Goal: Information Seeking & Learning: Learn about a topic

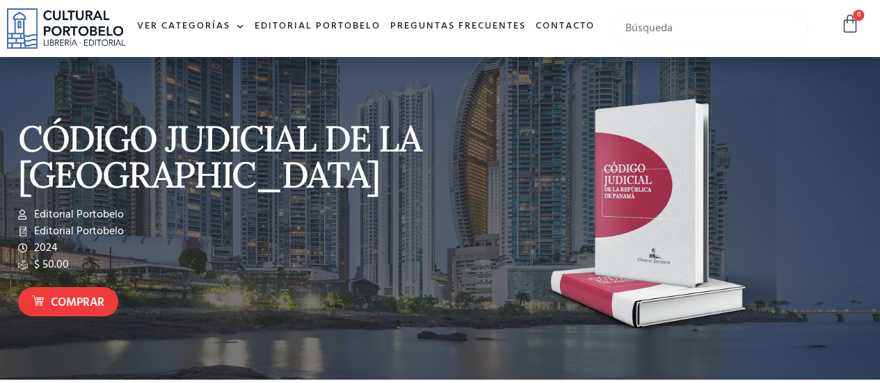
click at [680, 27] on input "text" at bounding box center [710, 28] width 194 height 29
type input "Amparo"
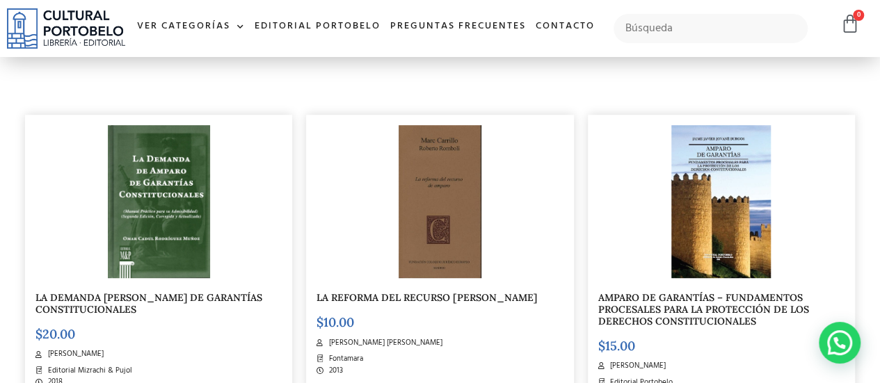
scroll to position [278, 0]
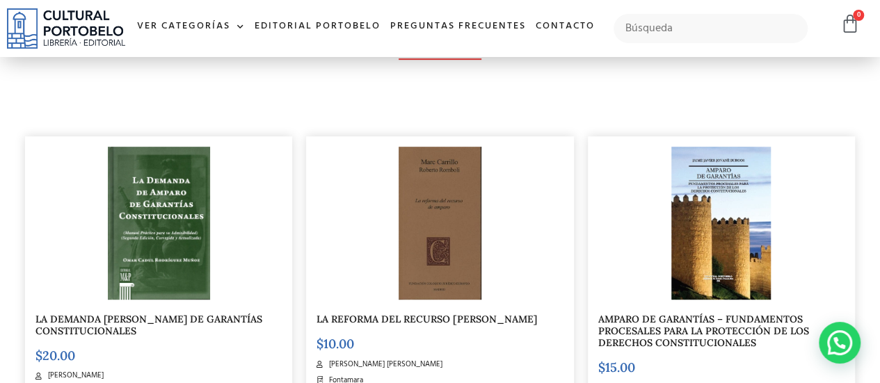
click at [718, 270] on img at bounding box center [720, 223] width 99 height 153
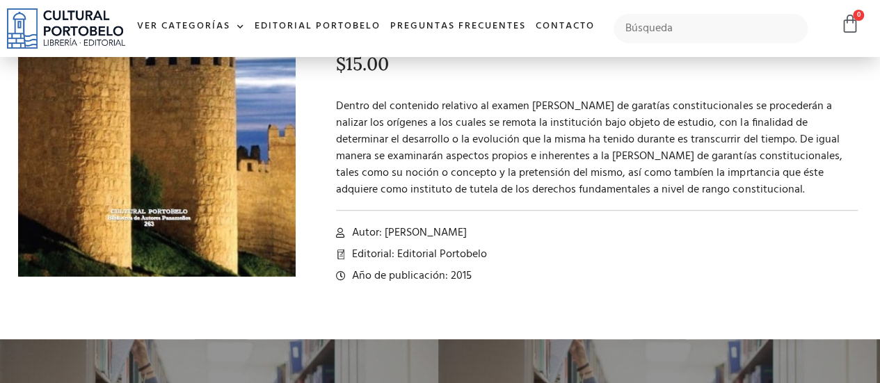
scroll to position [278, 0]
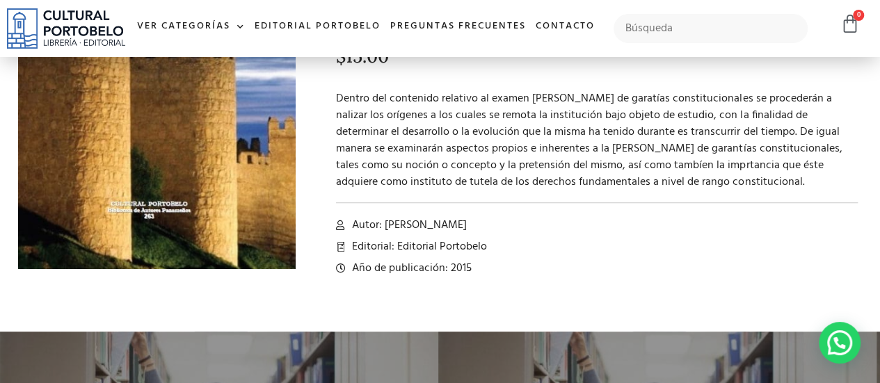
drag, startPoint x: 387, startPoint y: 221, endPoint x: 542, endPoint y: 226, distance: 155.8
click at [542, 226] on li "Autor: [PERSON_NAME]" at bounding box center [596, 225] width 521 height 17
copy span "[PERSON_NAME]"
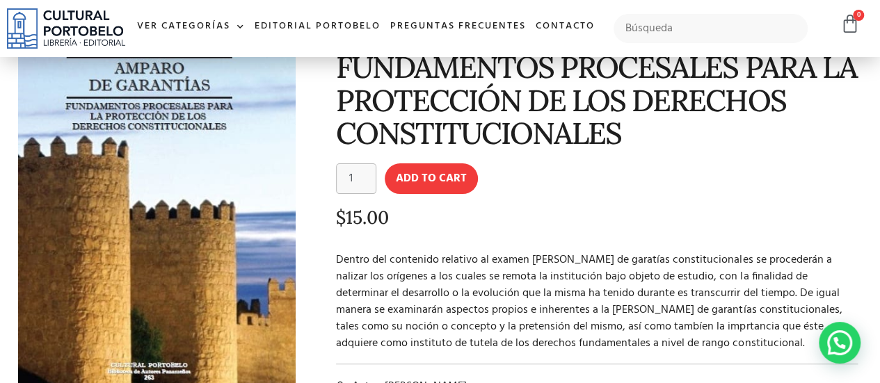
scroll to position [139, 0]
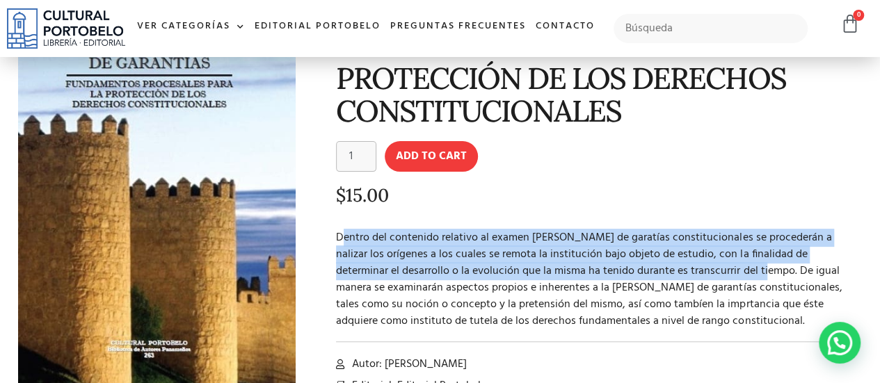
drag, startPoint x: 342, startPoint y: 233, endPoint x: 721, endPoint y: 264, distance: 380.2
click at [721, 264] on p "Dentro del contenido relativo al examen [PERSON_NAME] de garatías constituciona…" at bounding box center [596, 279] width 521 height 100
click at [398, 247] on p "Dentro del contenido relativo al examen del amparo de garatías constitucionales…" at bounding box center [596, 279] width 521 height 100
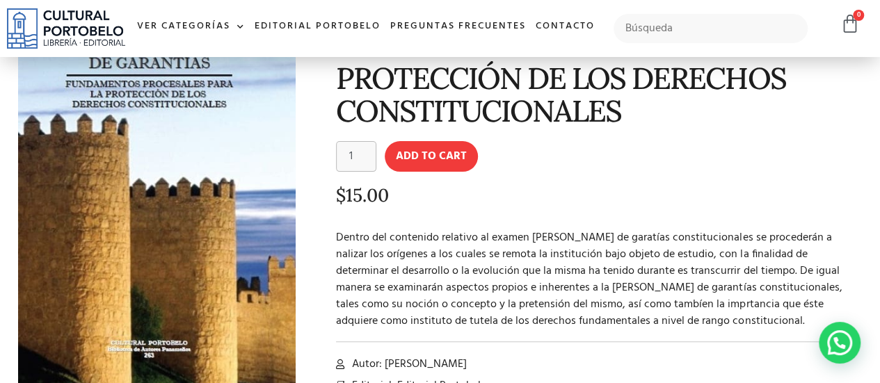
drag, startPoint x: 331, startPoint y: 237, endPoint x: 750, endPoint y: 315, distance: 425.8
click at [750, 315] on div "AMPARO DE GARANTÍAS – FUNDAMENTOS PROCESALES PARA LA PROTECCIÓN DE LOS DERECHOS…" at bounding box center [585, 206] width 566 height 464
click at [566, 289] on p "Dentro del contenido relativo al examen del amparo de garatías constitucionales…" at bounding box center [596, 279] width 521 height 100
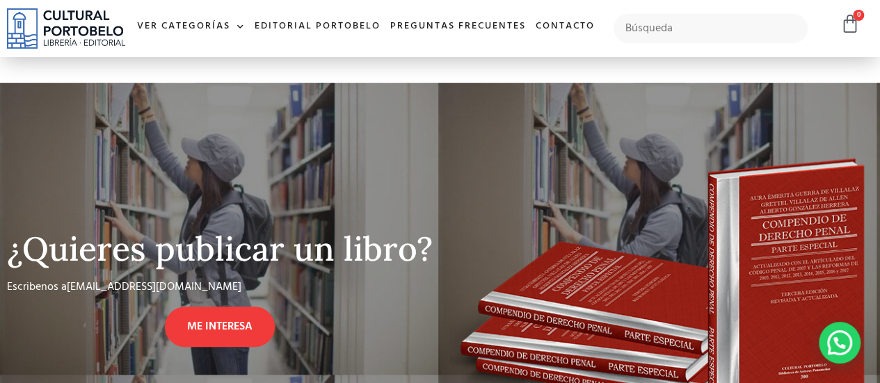
scroll to position [556, 0]
